Goal: Task Accomplishment & Management: Manage account settings

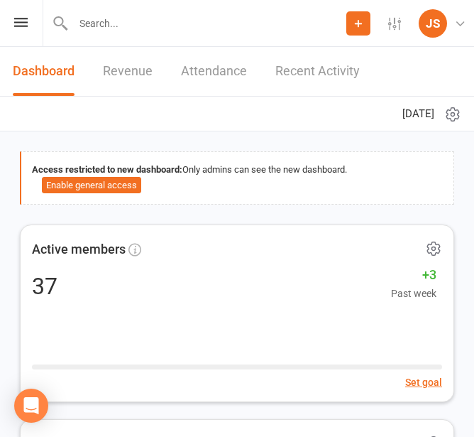
click at [28, 23] on div "Prospect Member Non-attending contact Class / event Appointment Grading event T…" at bounding box center [237, 23] width 474 height 47
click at [19, 28] on div "Prospect Member Non-attending contact Class / event Appointment Grading event T…" at bounding box center [237, 23] width 474 height 47
click at [21, 15] on div "Prospect Member Non-attending contact Class / event Appointment Grading event T…" at bounding box center [237, 23] width 474 height 47
click at [19, 19] on icon at bounding box center [20, 22] width 13 height 9
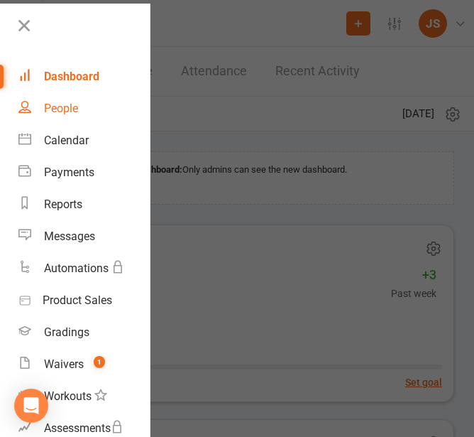
click at [71, 108] on div "People" at bounding box center [61, 108] width 34 height 13
click at [71, 108] on header "Dashboard Revenue Attendance Recent Activity [DATE]" at bounding box center [237, 89] width 474 height 85
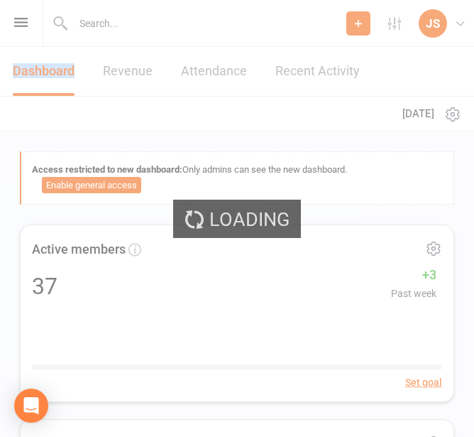
select select "100"
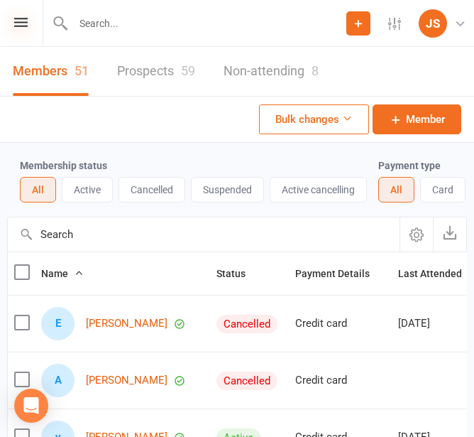
click at [23, 21] on icon at bounding box center [20, 22] width 13 height 9
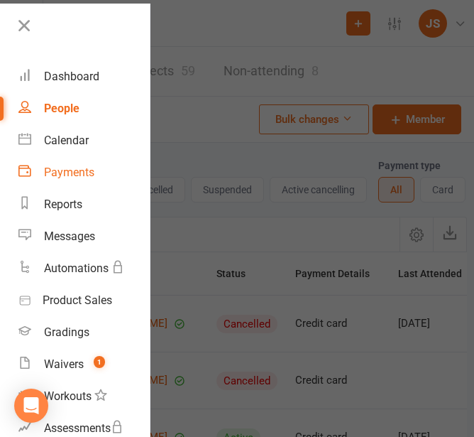
click at [66, 172] on div "Payments" at bounding box center [69, 171] width 50 height 13
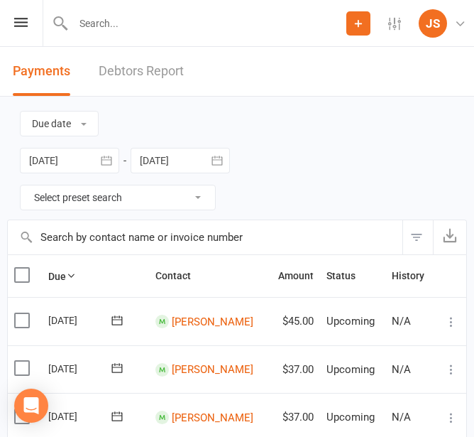
click at [91, 193] on select "Select preset search All failures All skipped payments All pending payments Suc…" at bounding box center [118, 197] width 195 height 24
click at [91, 194] on select "Select preset search All failures All skipped payments All pending payments Suc…" at bounding box center [118, 197] width 195 height 24
click at [143, 241] on input "text" at bounding box center [205, 237] width 395 height 34
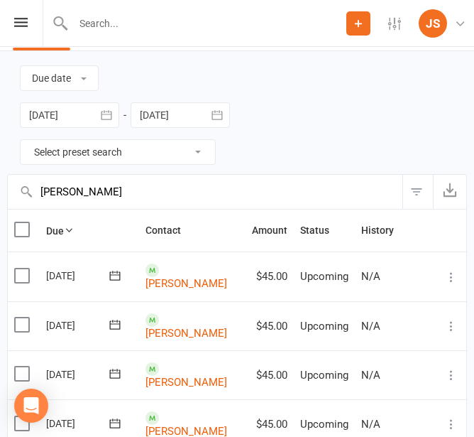
scroll to position [71, 0]
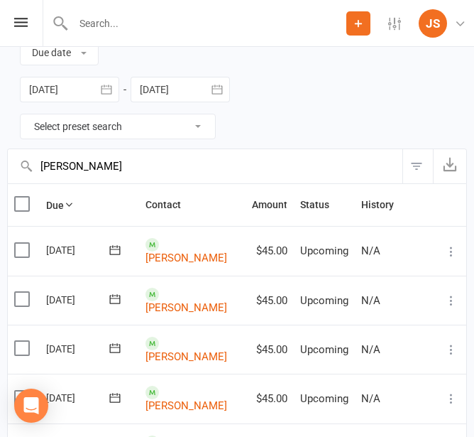
type input "[PERSON_NAME]"
click at [80, 250] on div "[DATE]" at bounding box center [78, 250] width 65 height 22
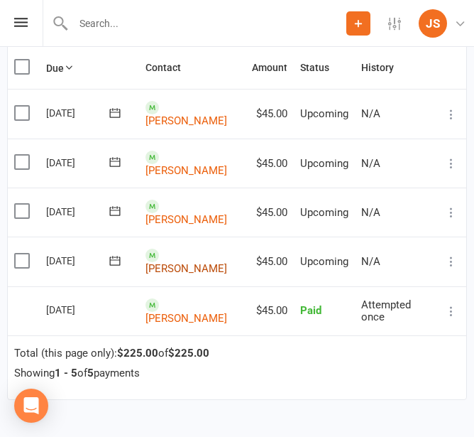
scroll to position [213, 0]
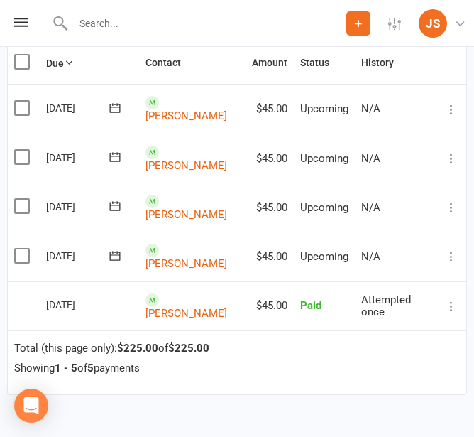
click at [316, 365] on div "Showing 1 - 5 of 5 payments" at bounding box center [228, 368] width 428 height 12
click at [238, 396] on div "Due Contact Membership Location Amount Status History Invoice # Select this [DA…" at bounding box center [237, 309] width 460 height 537
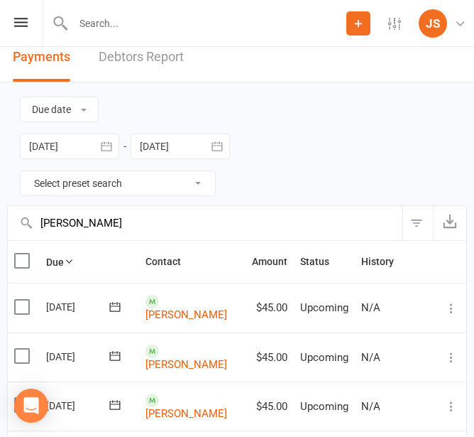
scroll to position [0, 0]
